Goal: Information Seeking & Learning: Learn about a topic

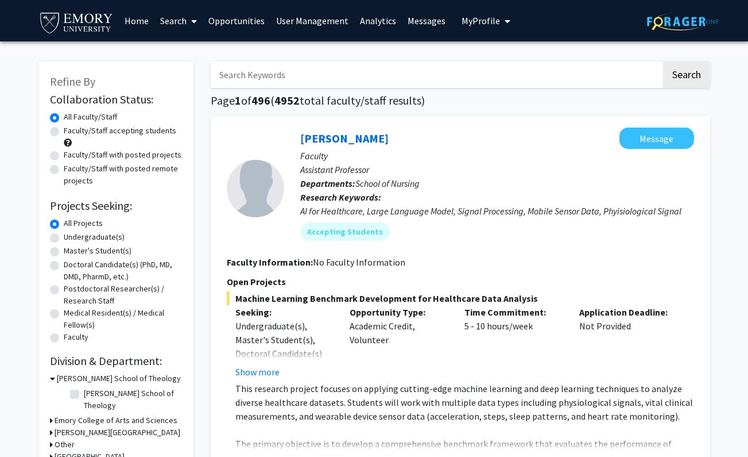
click at [371, 22] on link "Analytics" at bounding box center [378, 21] width 48 height 40
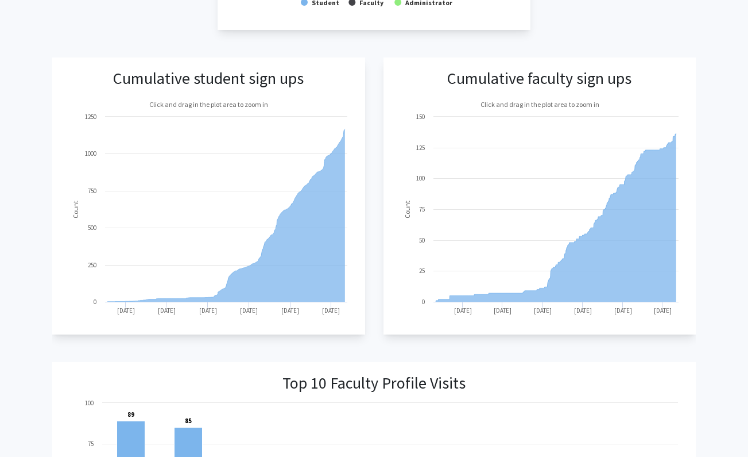
scroll to position [461, 0]
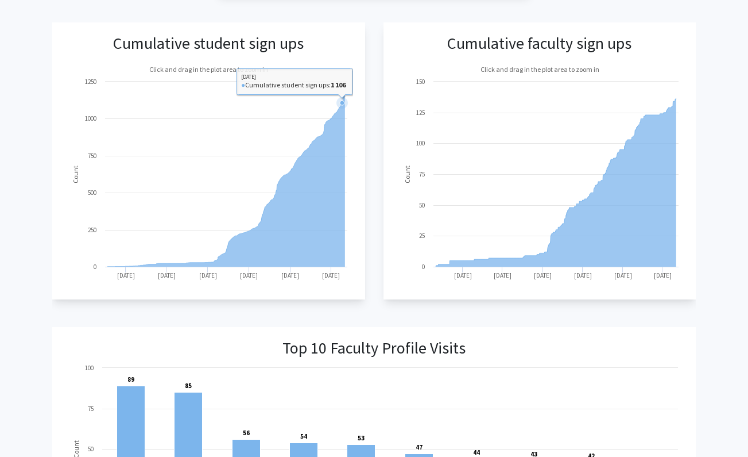
click at [342, 251] on icon at bounding box center [226, 180] width 238 height 172
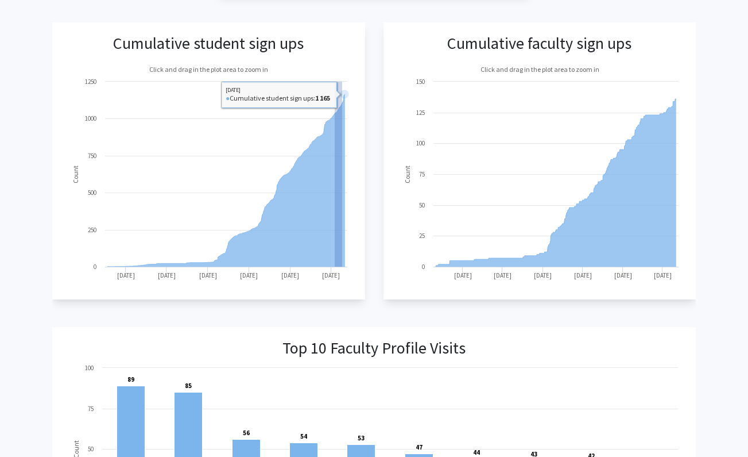
drag, startPoint x: 342, startPoint y: 251, endPoint x: 362, endPoint y: 254, distance: 20.3
click at [362, 254] on app-cumulative-student-sign-ups "Cumulative student sign ups Created with Highcharts 9.3.3 Count Click and drag …" at bounding box center [208, 160] width 312 height 277
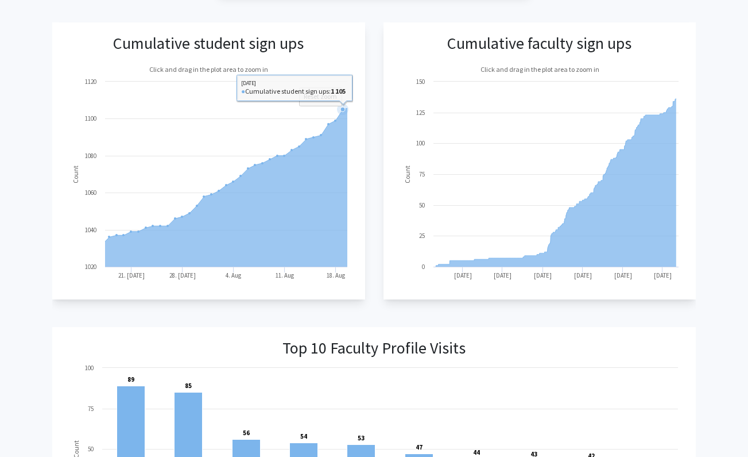
click at [347, 255] on rect at bounding box center [208, 173] width 289 height 230
drag, startPoint x: 345, startPoint y: 255, endPoint x: 355, endPoint y: 256, distance: 9.8
click at [355, 256] on app-cumulative-student-sign-ups "Cumulative student sign ups Created with Highcharts 9.3.3 Count Click and drag …" at bounding box center [208, 160] width 312 height 277
click at [345, 265] on icon at bounding box center [226, 186] width 248 height 159
click at [349, 108] on g at bounding box center [228, 164] width 241 height 146
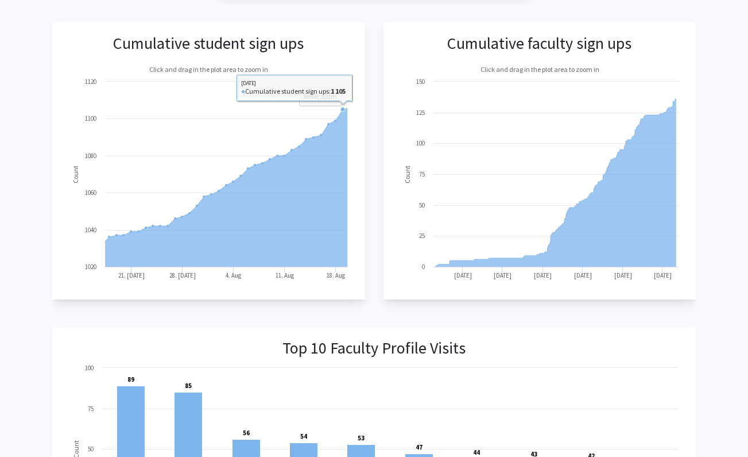
drag, startPoint x: 343, startPoint y: 109, endPoint x: 348, endPoint y: 111, distance: 5.9
click at [348, 111] on icon "Created with Highcharts 9.3.3 Count Click and drag in the plot area to zoom in …" at bounding box center [208, 173] width 289 height 230
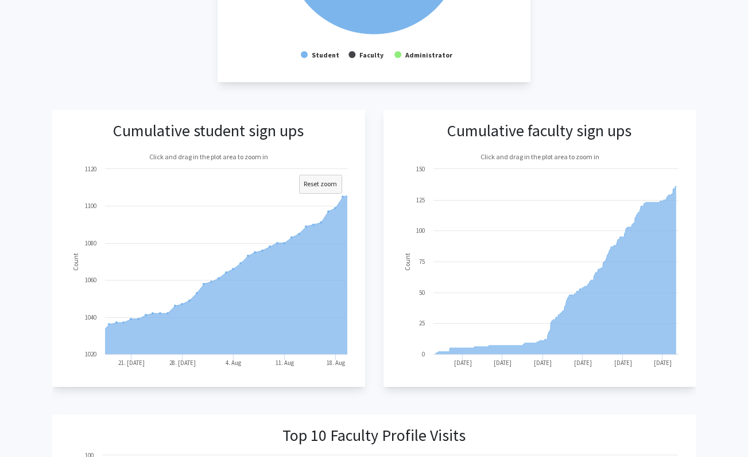
scroll to position [314, 0]
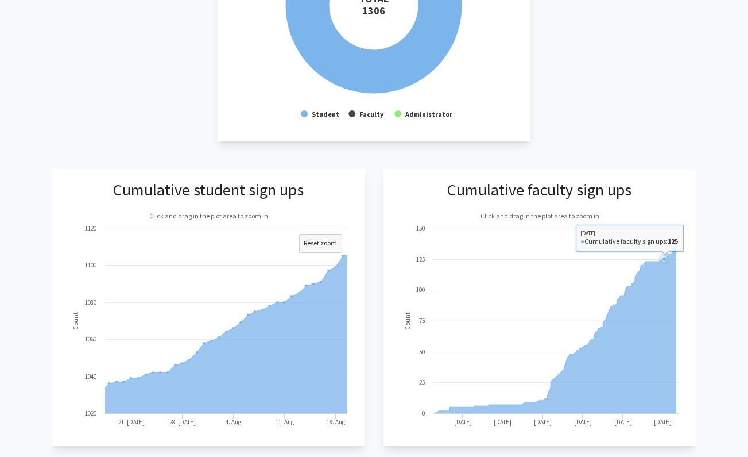
click at [664, 360] on icon at bounding box center [556, 329] width 241 height 168
click at [662, 280] on icon at bounding box center [556, 329] width 241 height 168
click at [660, 259] on icon at bounding box center [661, 259] width 5 height 5
click at [676, 241] on icon at bounding box center [675, 244] width 11 height 11
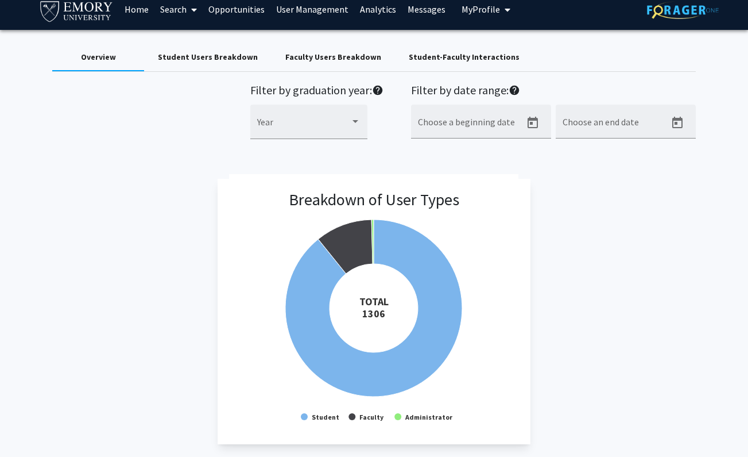
scroll to position [0, 0]
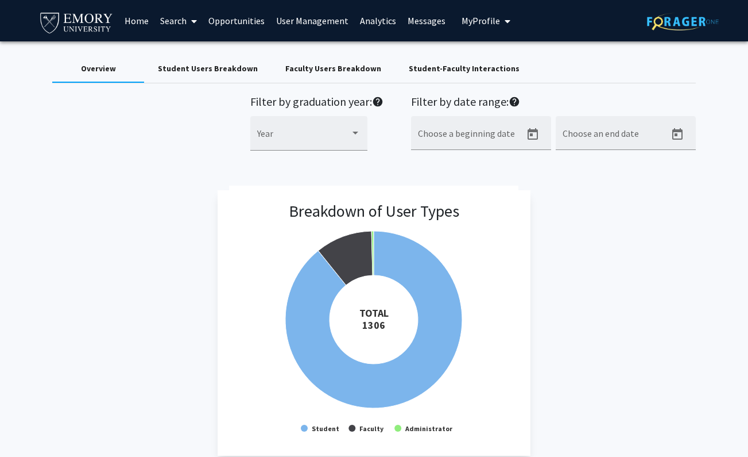
click at [325, 68] on div "Faculty Users Breakdown" at bounding box center [333, 69] width 96 height 12
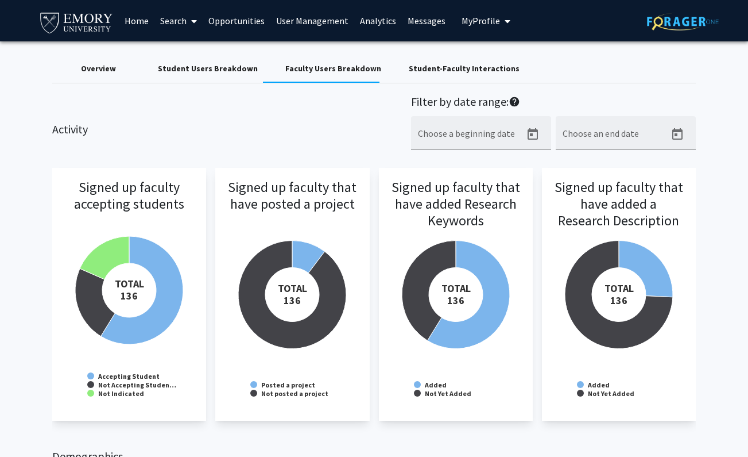
click at [231, 21] on link "Opportunities" at bounding box center [237, 21] width 68 height 40
